Goal: Task Accomplishment & Management: Manage account settings

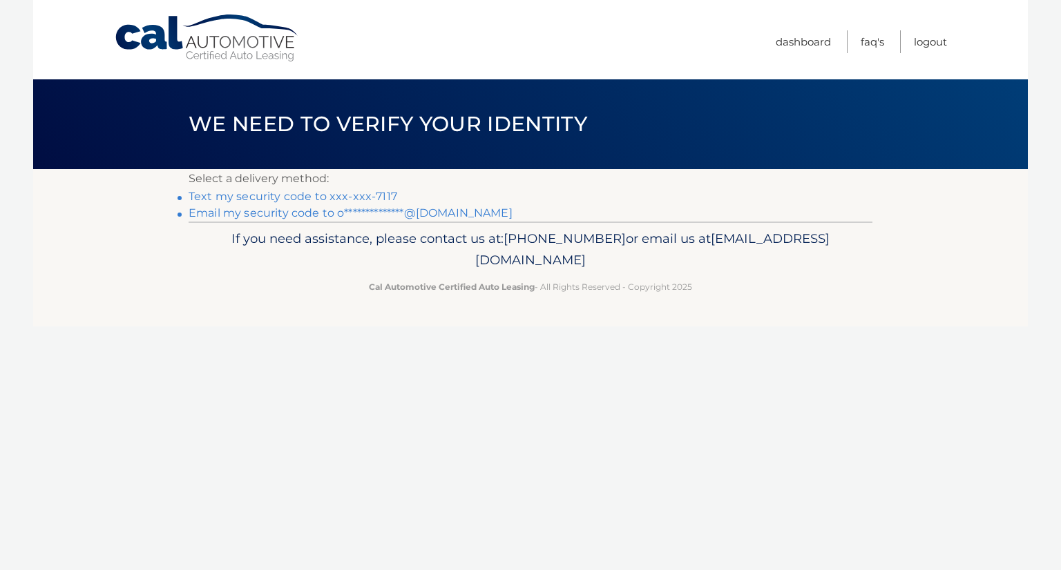
click at [358, 198] on link "Text my security code to xxx-xxx-7117" at bounding box center [293, 196] width 209 height 13
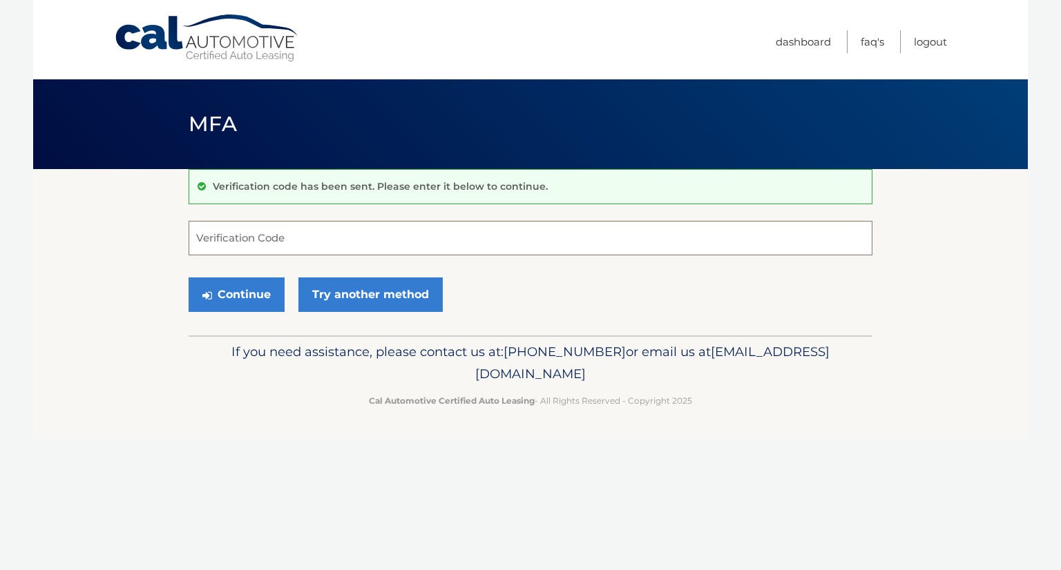
click at [304, 238] on input "Verification Code" at bounding box center [531, 238] width 684 height 35
type input "495233"
click at [226, 291] on button "Continue" at bounding box center [237, 295] width 96 height 35
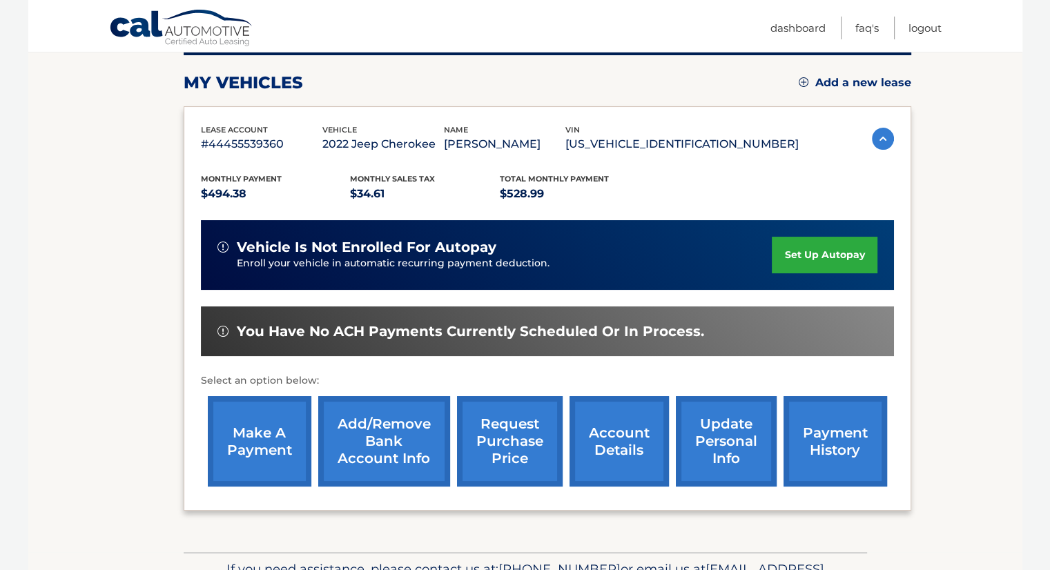
scroll to position [209, 0]
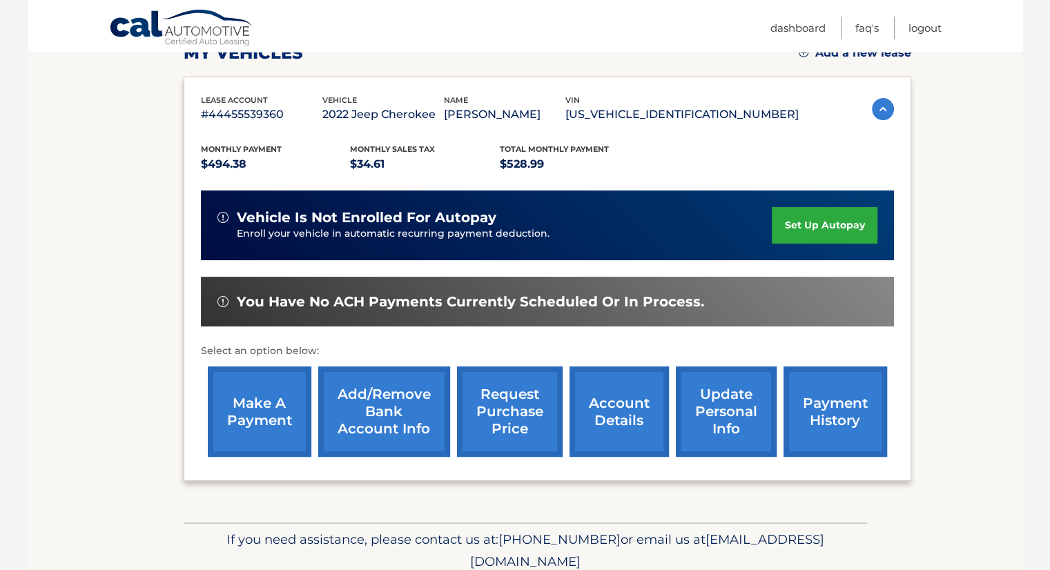
click at [267, 408] on link "make a payment" at bounding box center [260, 412] width 104 height 90
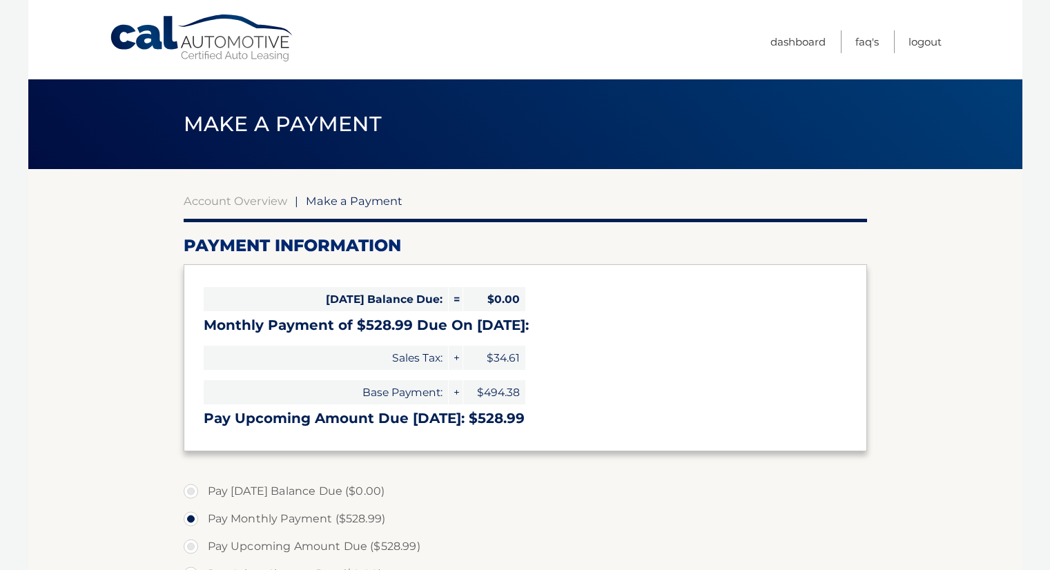
select select "MzA5YTZkZmItNDM2MC00YjkwLTlhMDAtMjU3OWIyNGI0MDM3"
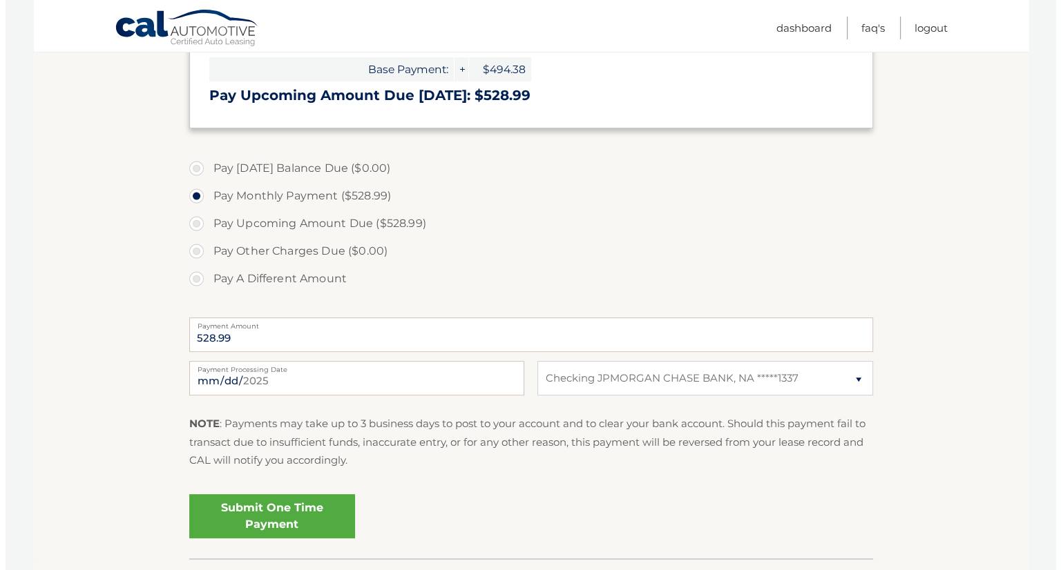
scroll to position [326, 0]
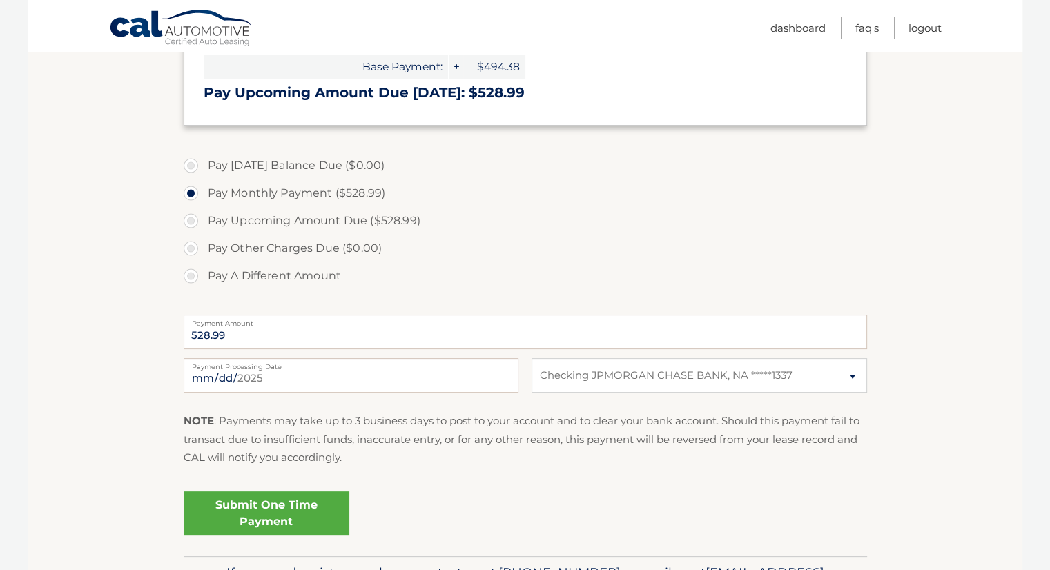
click at [285, 523] on link "Submit One Time Payment" at bounding box center [267, 514] width 166 height 44
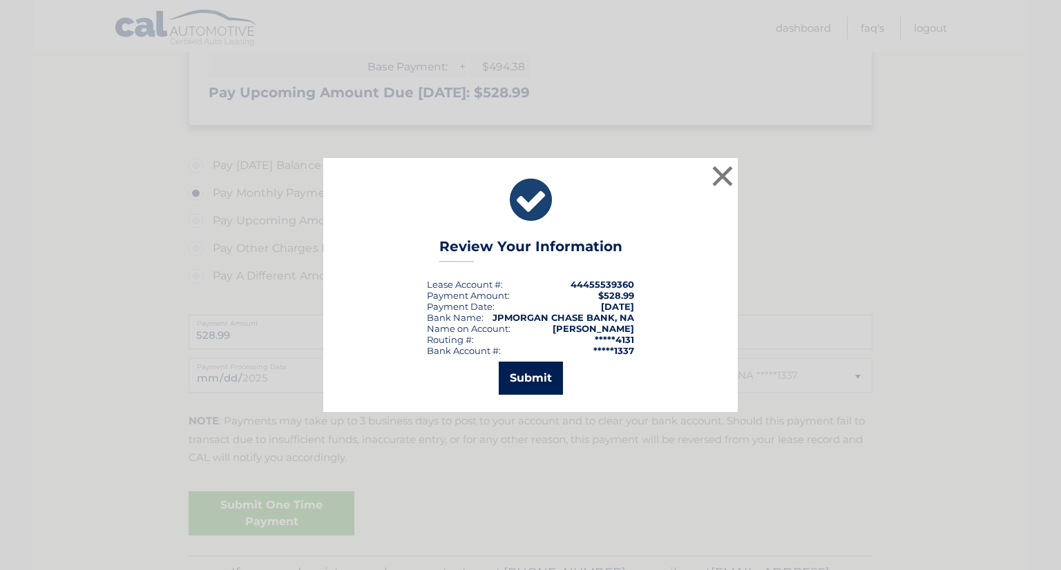
click at [511, 374] on button "Submit" at bounding box center [531, 378] width 64 height 33
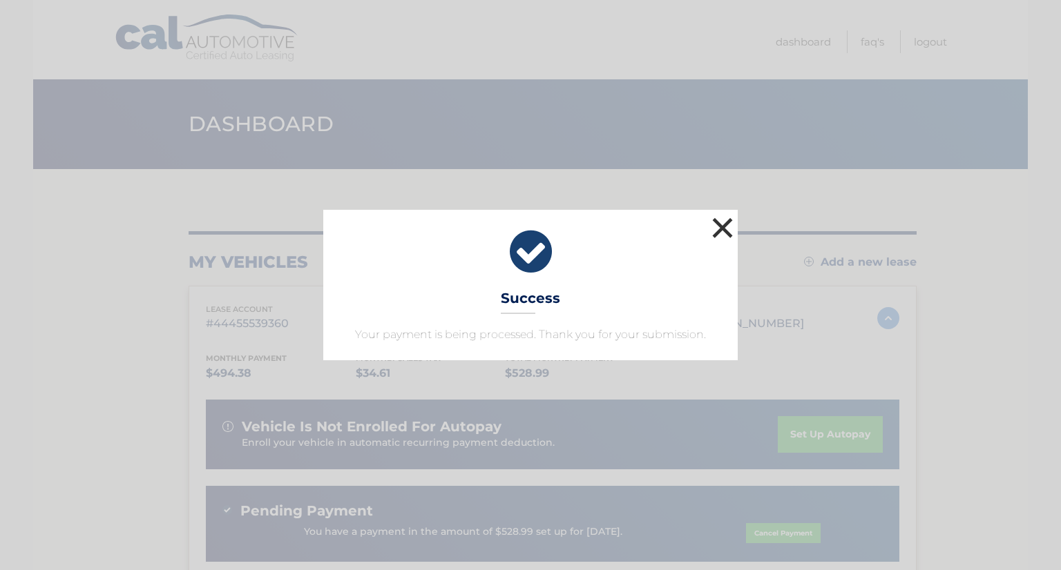
click at [724, 232] on button "×" at bounding box center [723, 228] width 28 height 28
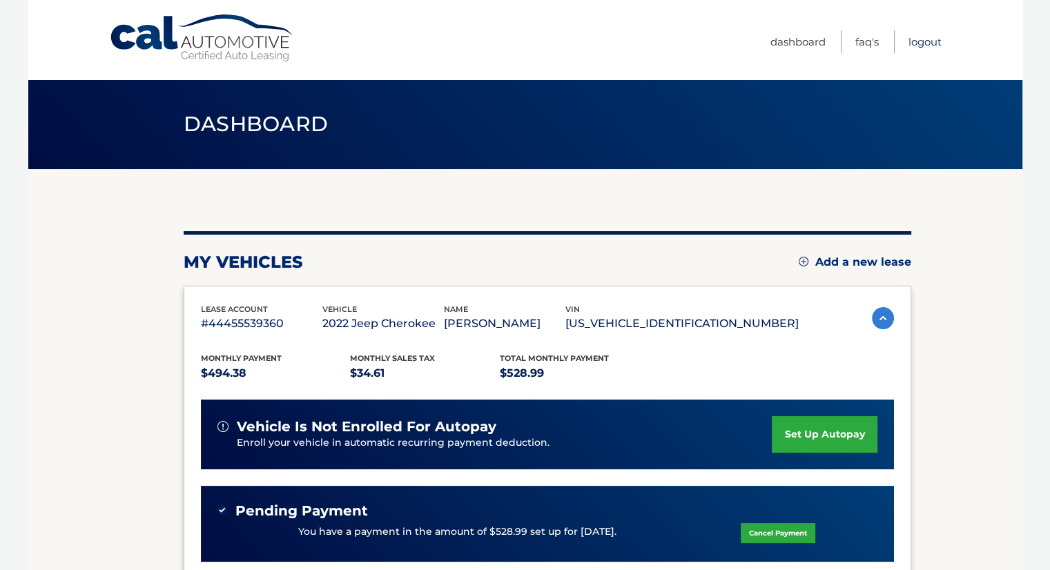
click at [920, 40] on link "Logout" at bounding box center [925, 41] width 33 height 23
